Goal: Task Accomplishment & Management: Complete application form

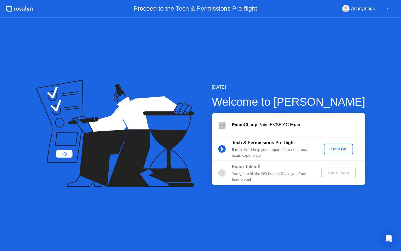
click at [332, 150] on div "Let's Go" at bounding box center [338, 149] width 25 height 4
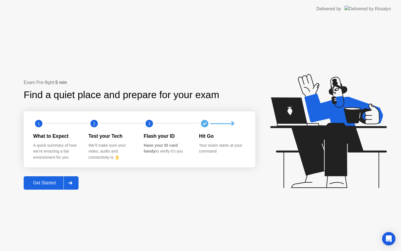
click at [44, 180] on div "Get Started" at bounding box center [44, 182] width 38 height 5
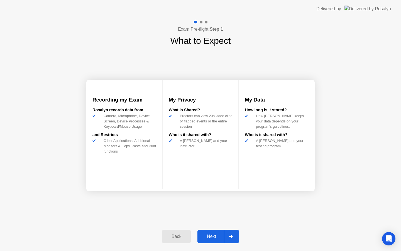
click at [210, 236] on div "Next" at bounding box center [211, 236] width 25 height 5
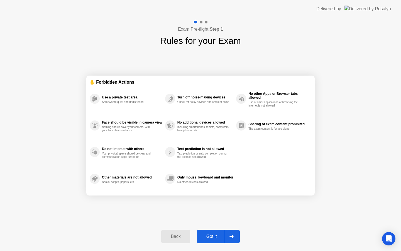
click at [208, 238] on div "Got it" at bounding box center [212, 236] width 26 height 5
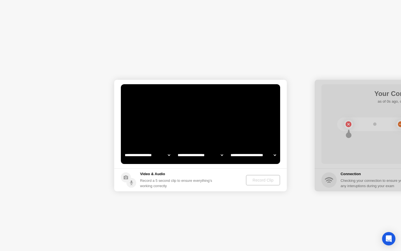
select select "**********"
select select "*******"
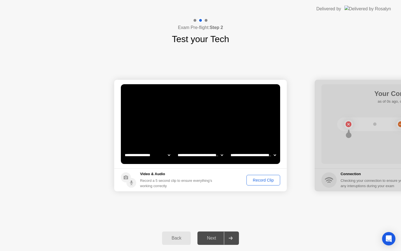
click at [261, 178] on div "Record Clip" at bounding box center [263, 180] width 30 height 4
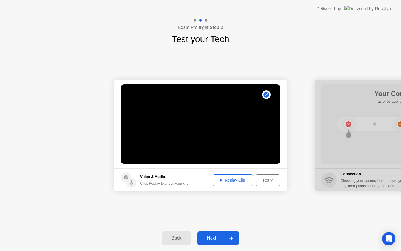
click at [226, 186] on footer "Video & Audio Click Replay to check your clip Replay Clip Retry" at bounding box center [200, 179] width 173 height 23
click at [228, 182] on div "Replay Clip" at bounding box center [233, 180] width 36 height 4
click at [216, 236] on div "Next" at bounding box center [211, 237] width 25 height 5
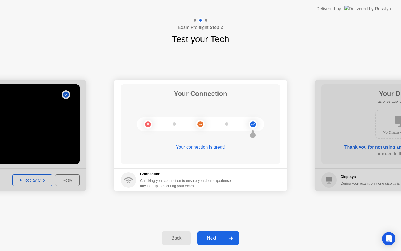
click at [201, 236] on div "Next" at bounding box center [211, 237] width 25 height 5
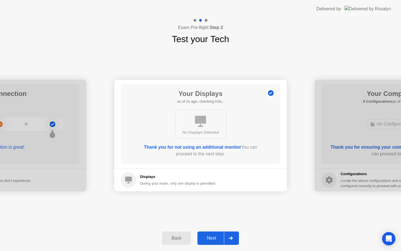
click at [214, 240] on div "Next" at bounding box center [211, 237] width 25 height 5
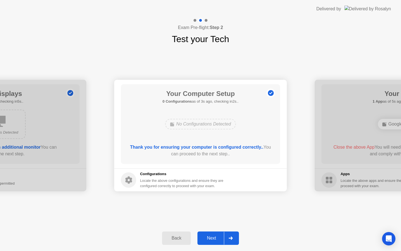
click at [214, 239] on div "Next" at bounding box center [211, 237] width 25 height 5
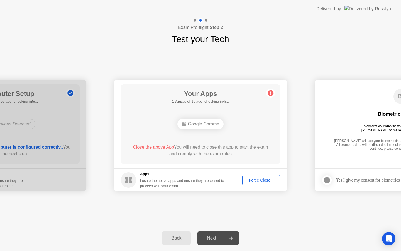
click at [252, 176] on button "Force Close..." at bounding box center [261, 180] width 38 height 11
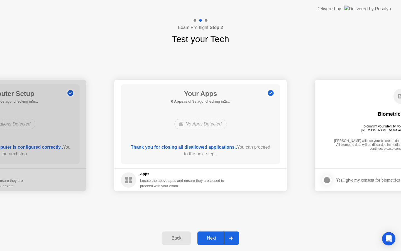
click at [219, 240] on div "Next" at bounding box center [211, 237] width 25 height 5
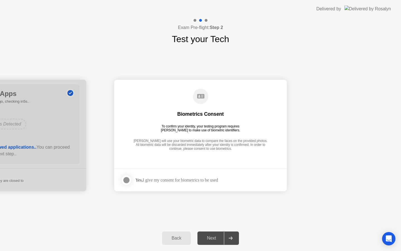
click at [128, 180] on div at bounding box center [126, 180] width 7 height 7
click at [209, 233] on button "Next" at bounding box center [219, 237] width 42 height 13
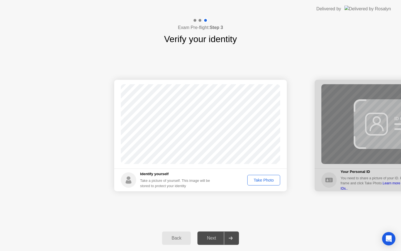
click at [254, 180] on div "Take Photo" at bounding box center [263, 180] width 29 height 4
click at [206, 237] on div "Next" at bounding box center [211, 237] width 25 height 5
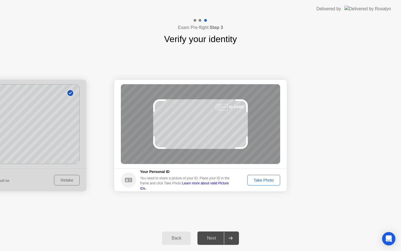
click at [258, 181] on div "Take Photo" at bounding box center [263, 180] width 29 height 4
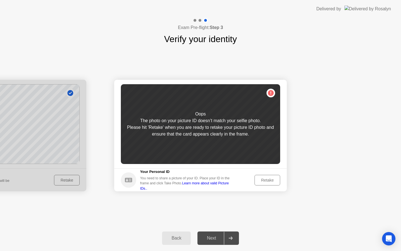
click at [258, 181] on div "Retake" at bounding box center [268, 180] width 22 height 4
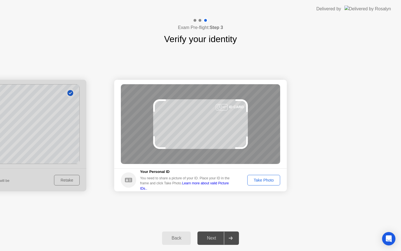
click at [258, 181] on div "Take Photo" at bounding box center [263, 180] width 29 height 4
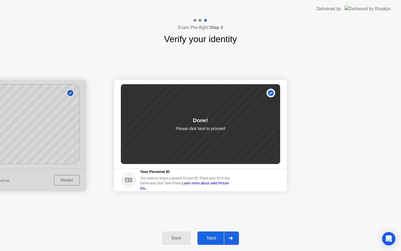
click at [214, 236] on div "Next" at bounding box center [211, 237] width 25 height 5
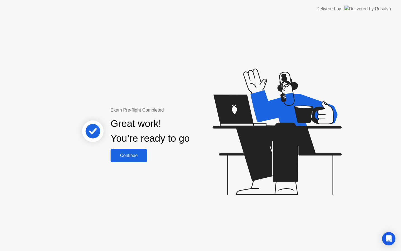
click at [123, 160] on button "Continue" at bounding box center [129, 155] width 36 height 13
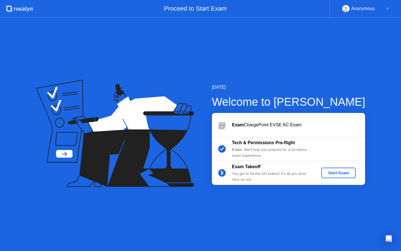
click at [347, 175] on div "Start Exam" at bounding box center [339, 172] width 30 height 4
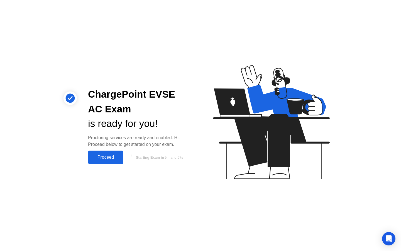
click at [116, 155] on div "Proceed" at bounding box center [106, 157] width 32 height 5
